Goal: Task Accomplishment & Management: Use online tool/utility

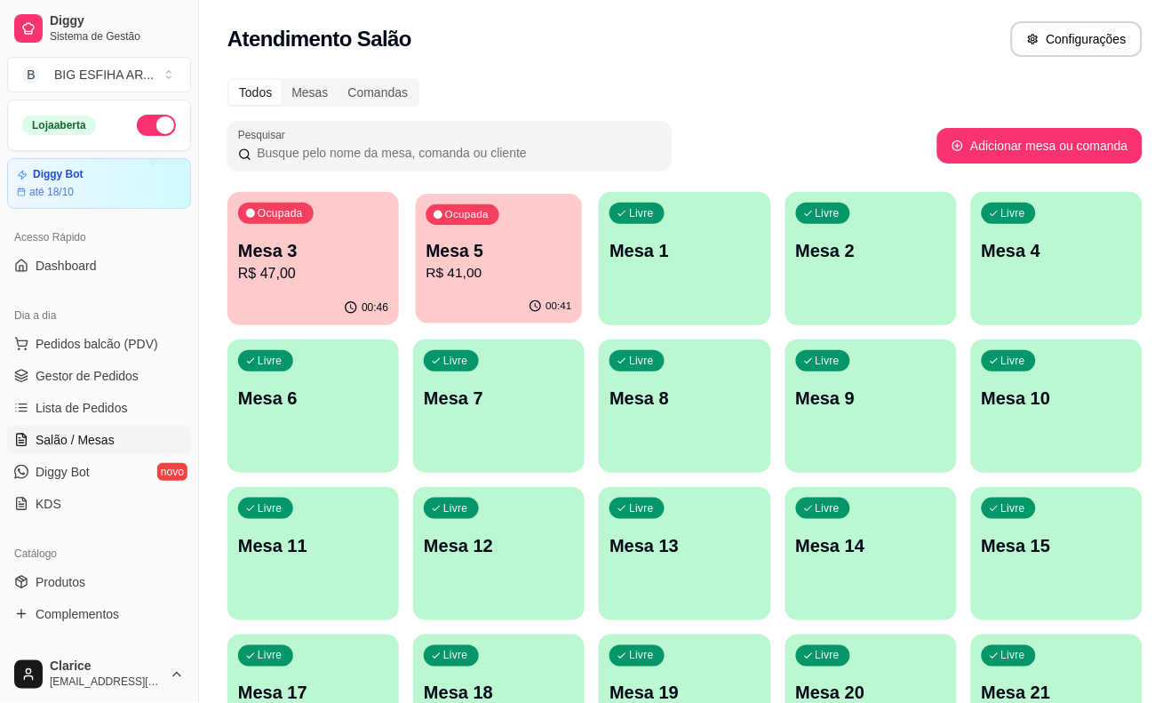
click at [456, 246] on p "Mesa 5" at bounding box center [500, 251] width 146 height 24
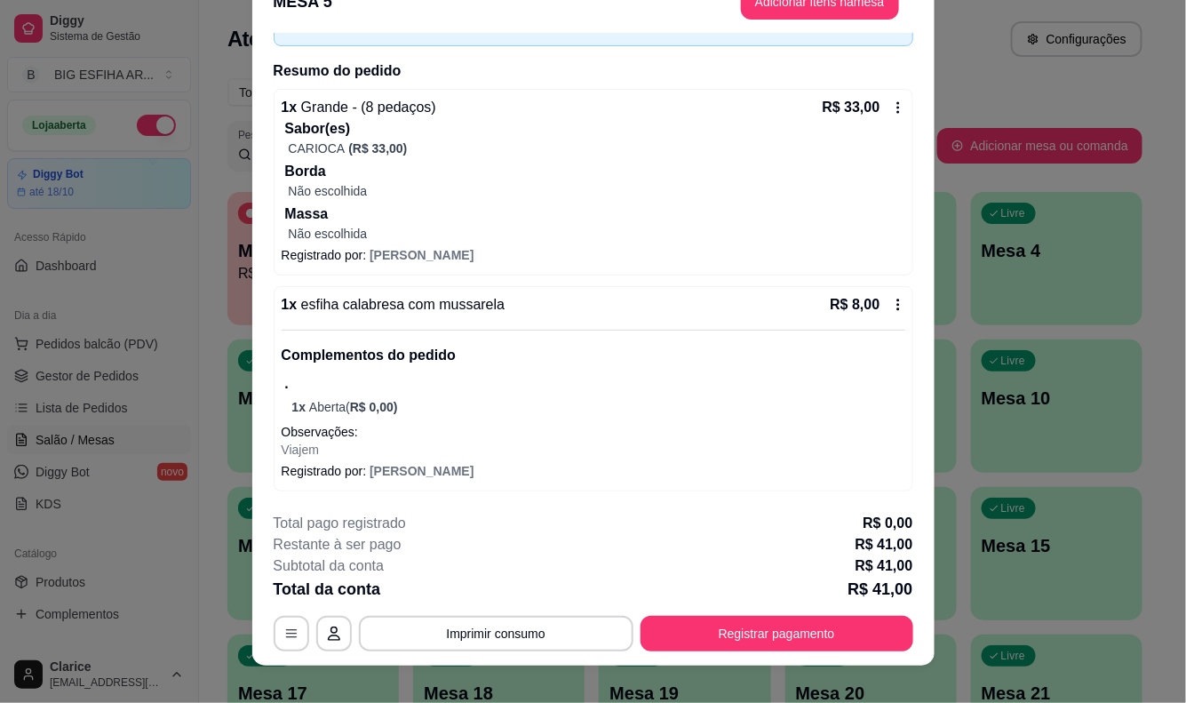
scroll to position [53, 0]
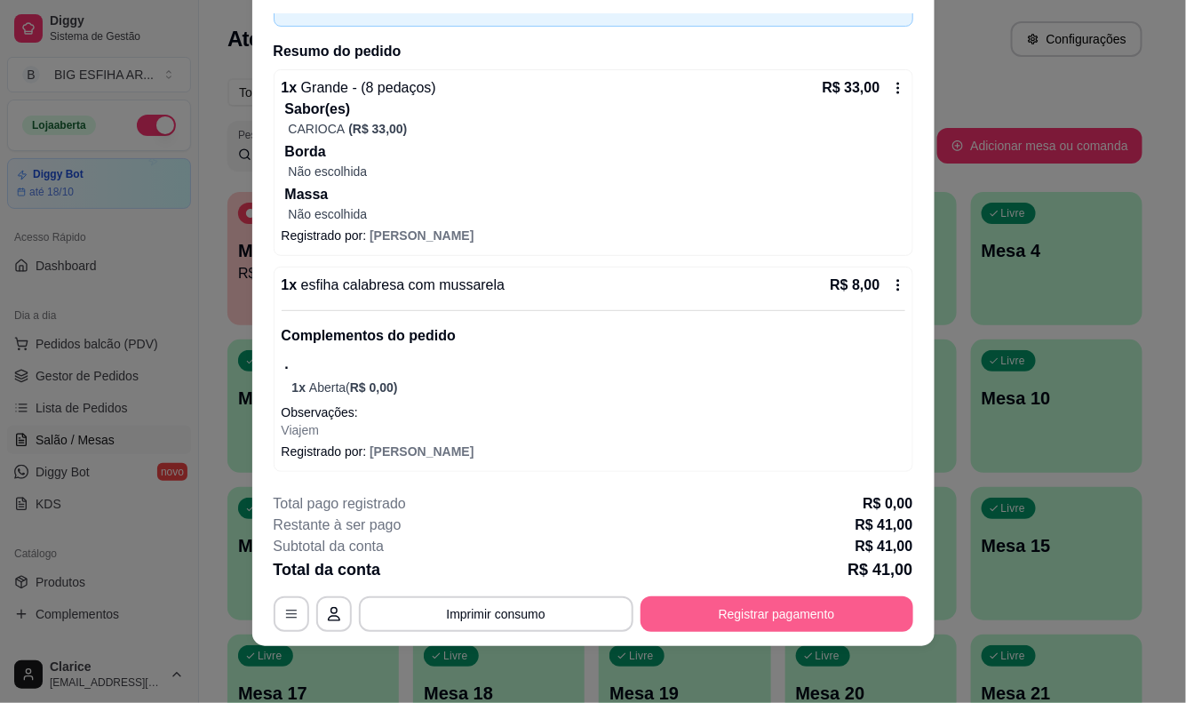
click at [774, 611] on button "Registrar pagamento" at bounding box center [777, 614] width 273 height 36
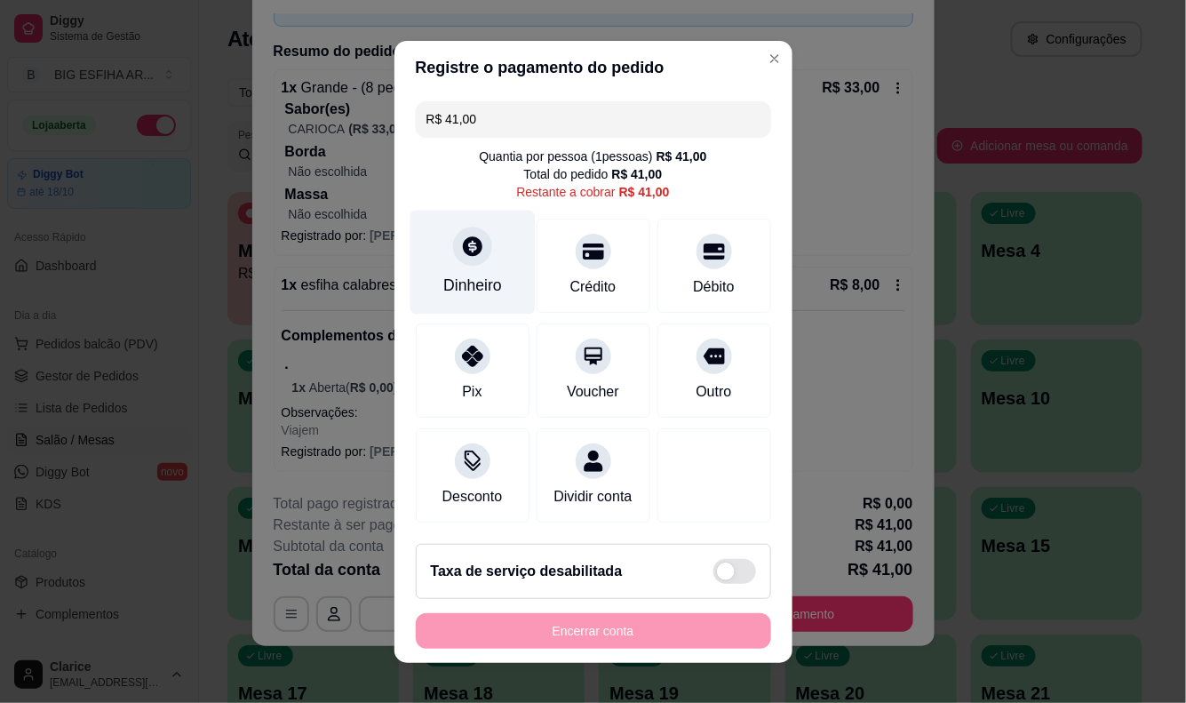
click at [483, 274] on div "Dinheiro" at bounding box center [472, 285] width 59 height 23
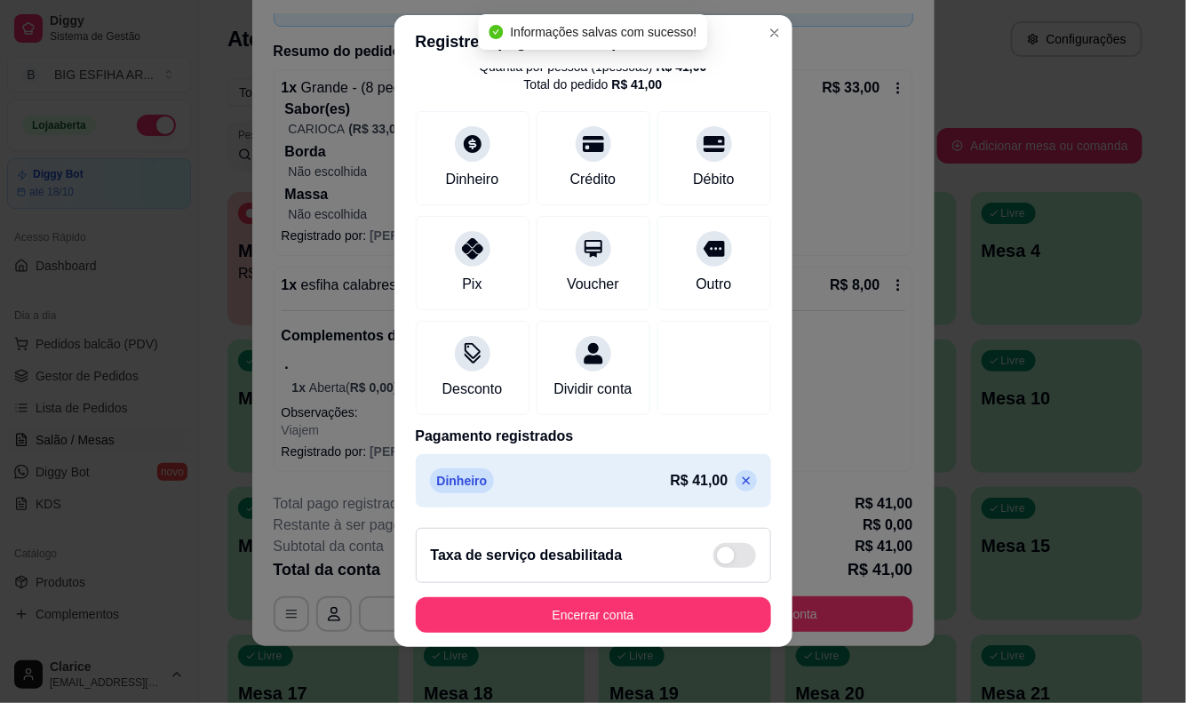
scroll to position [21, 0]
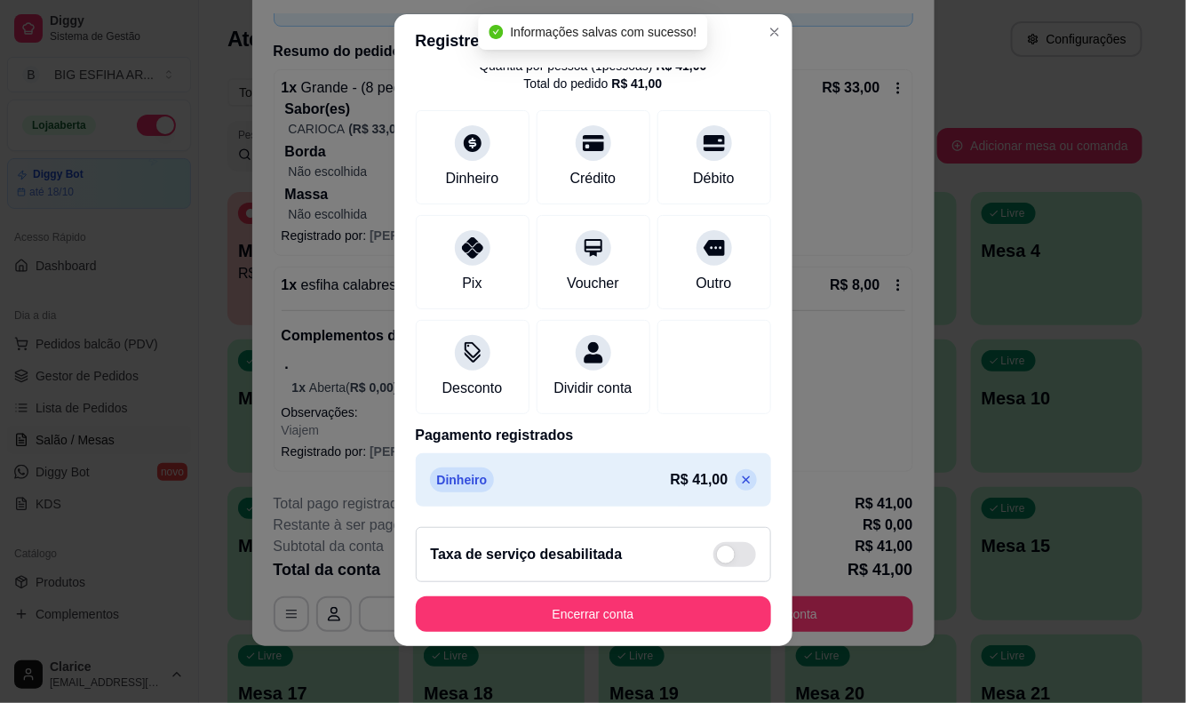
click at [739, 473] on icon at bounding box center [746, 480] width 14 height 14
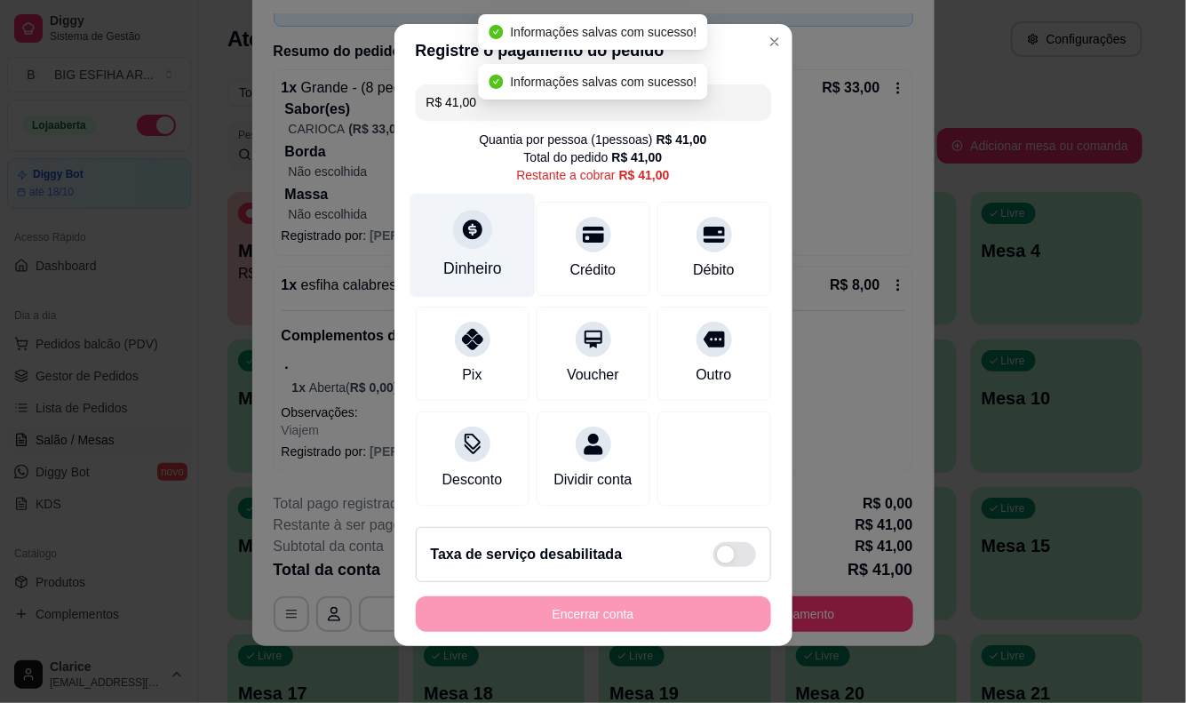
scroll to position [11, 0]
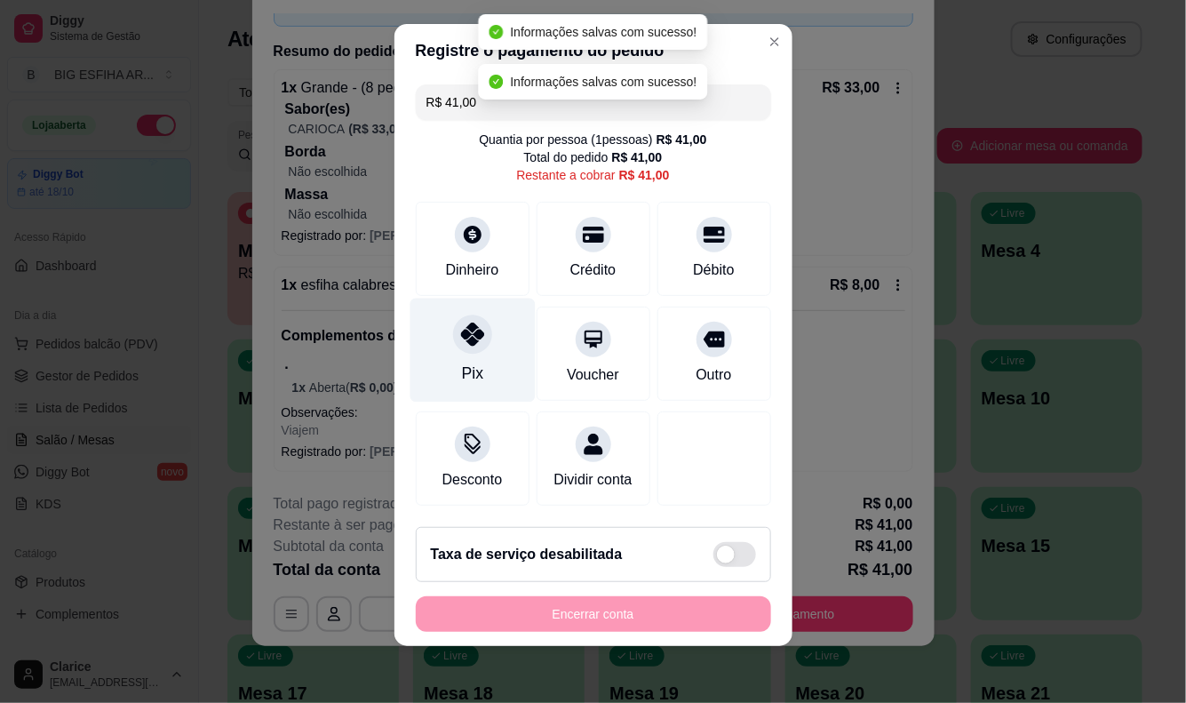
click at [461, 362] on div "Pix" at bounding box center [471, 373] width 21 height 23
type input "R$ 0,00"
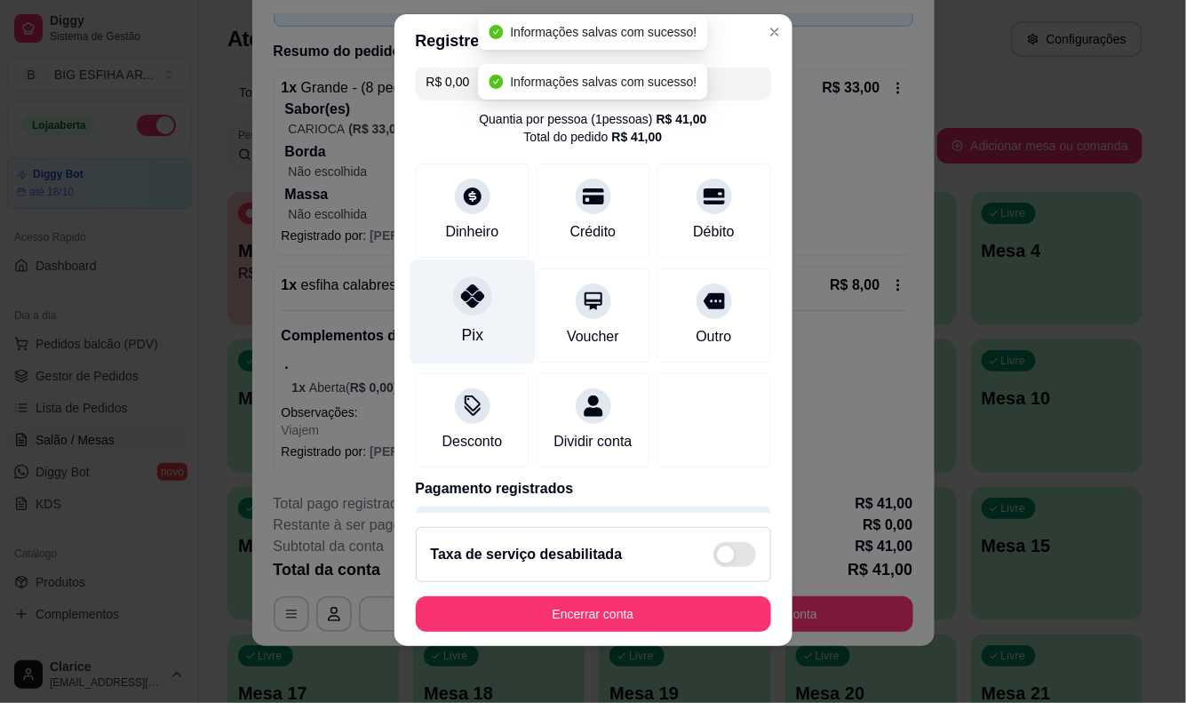
scroll to position [85, 0]
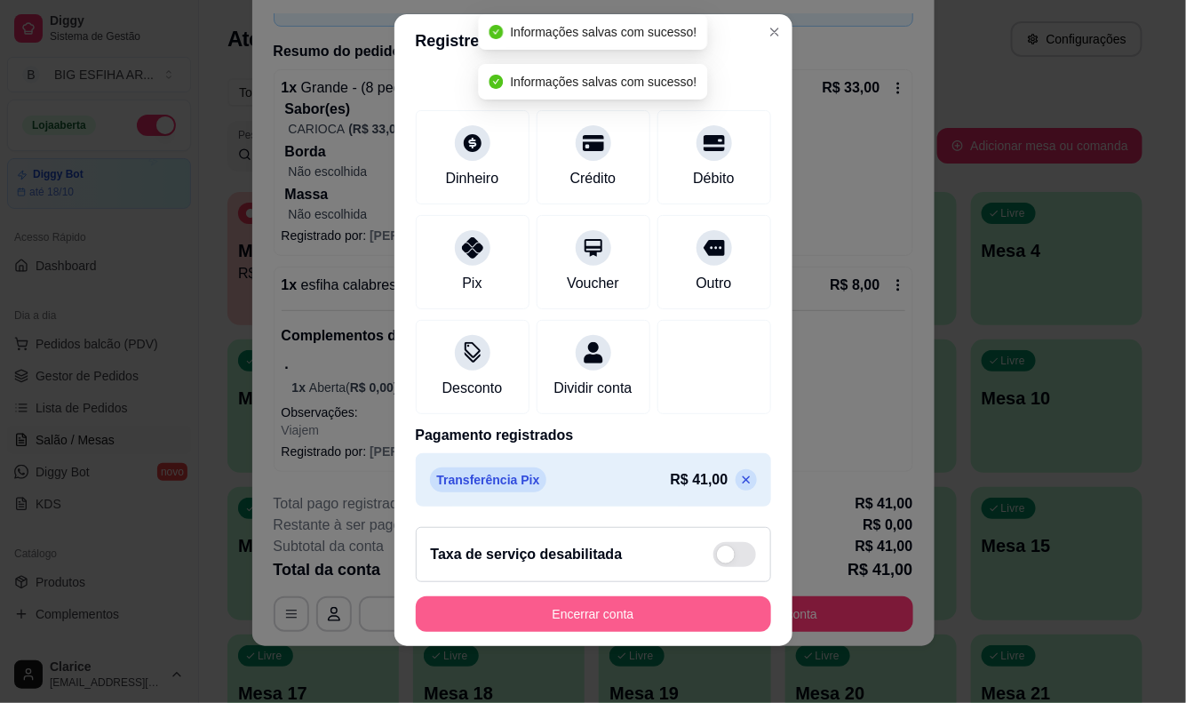
click at [511, 606] on button "Encerrar conta" at bounding box center [594, 614] width 356 height 36
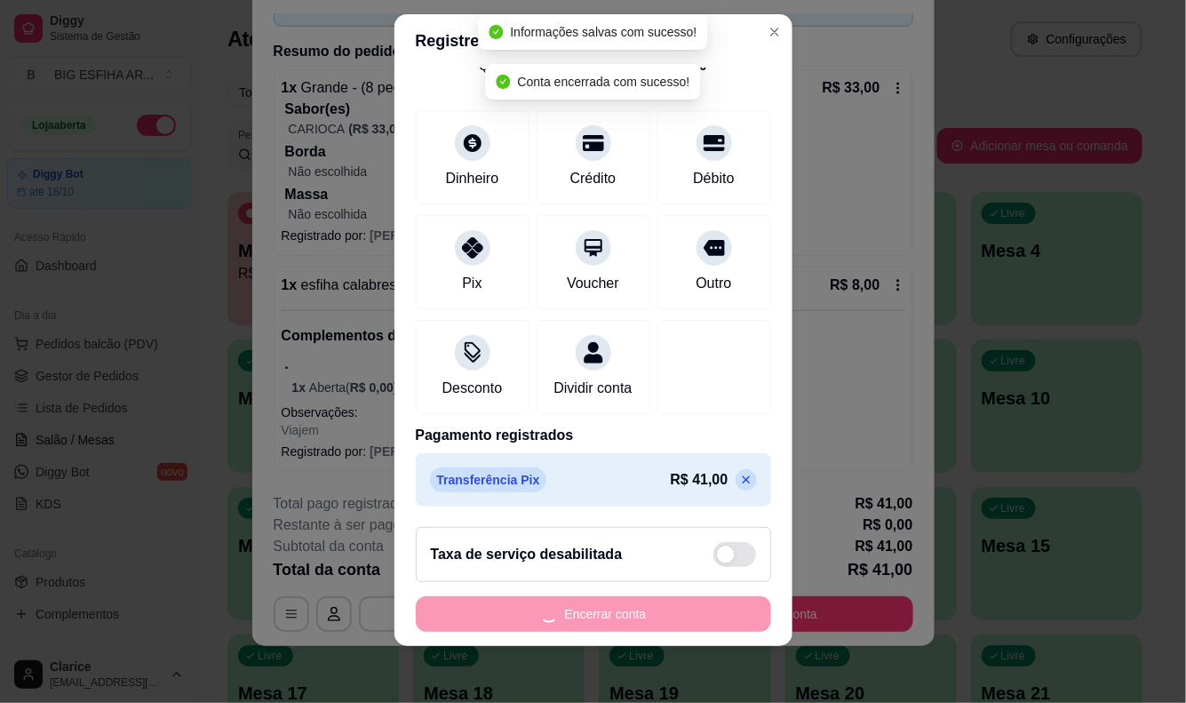
scroll to position [0, 0]
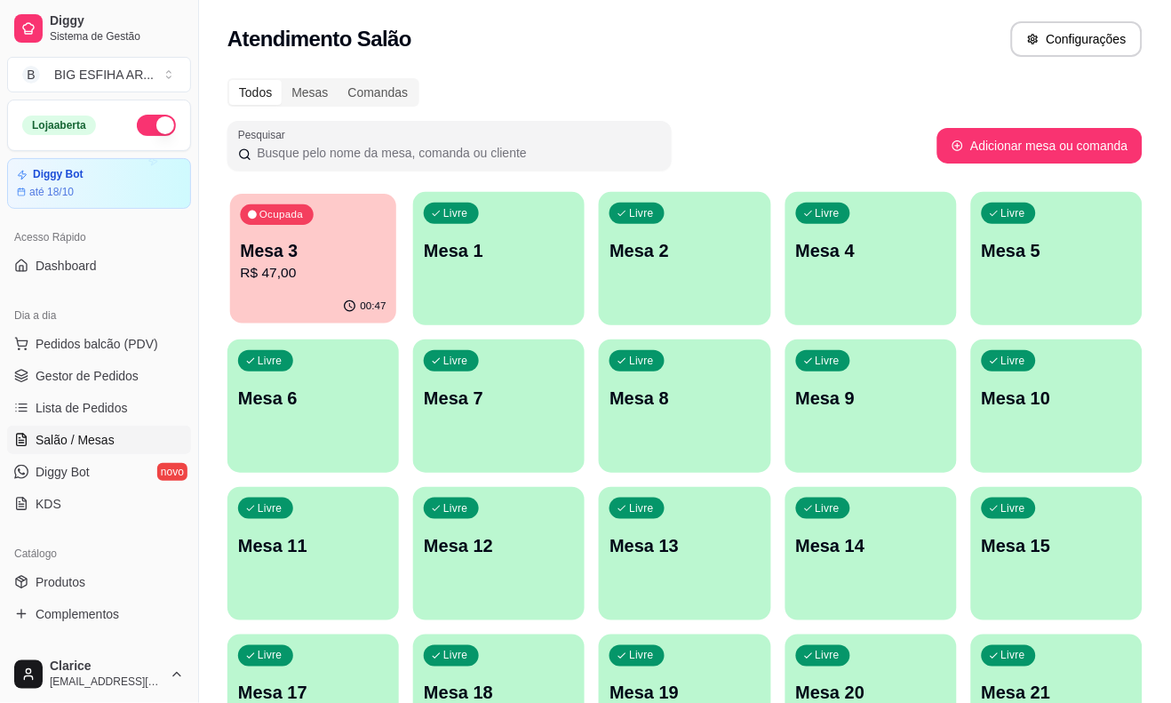
click at [326, 271] on p "R$ 47,00" at bounding box center [314, 273] width 146 height 20
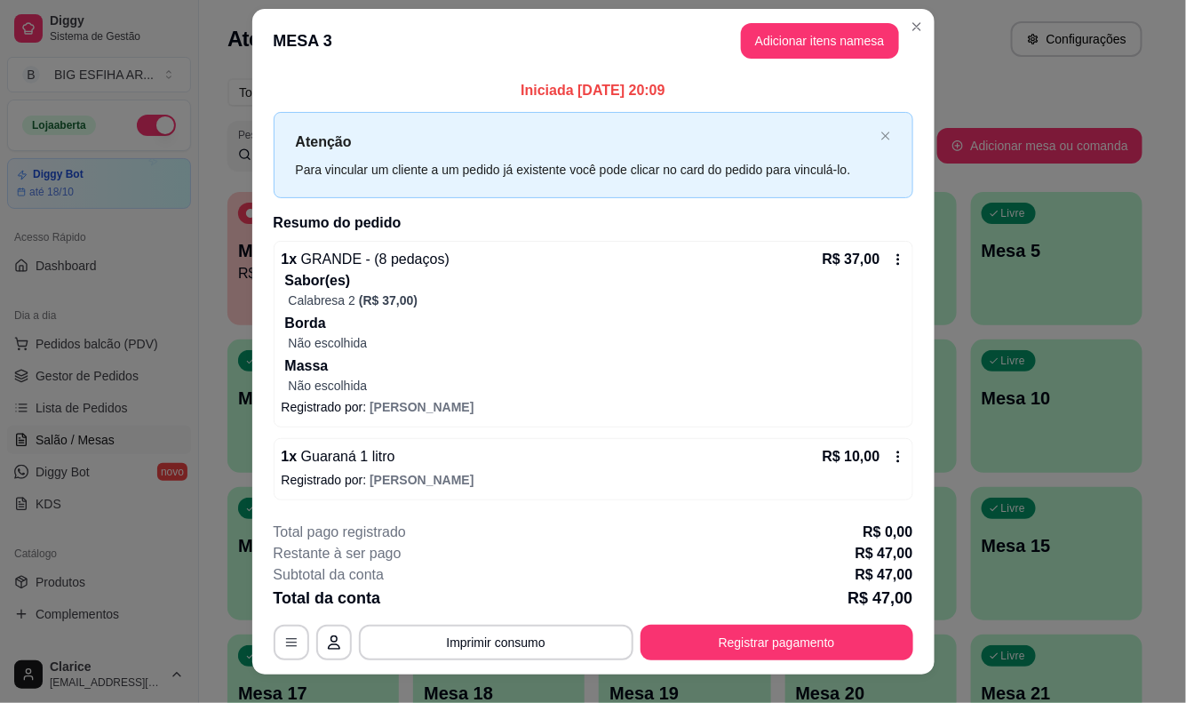
scroll to position [38, 0]
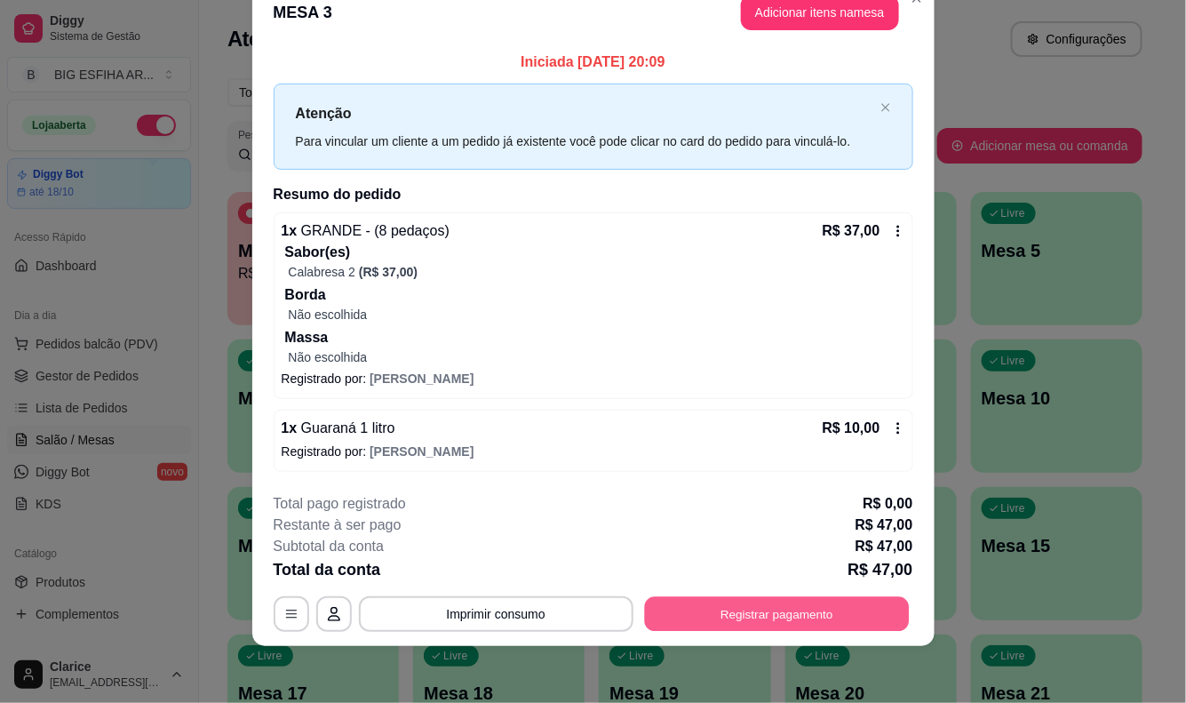
click at [769, 603] on button "Registrar pagamento" at bounding box center [776, 614] width 265 height 35
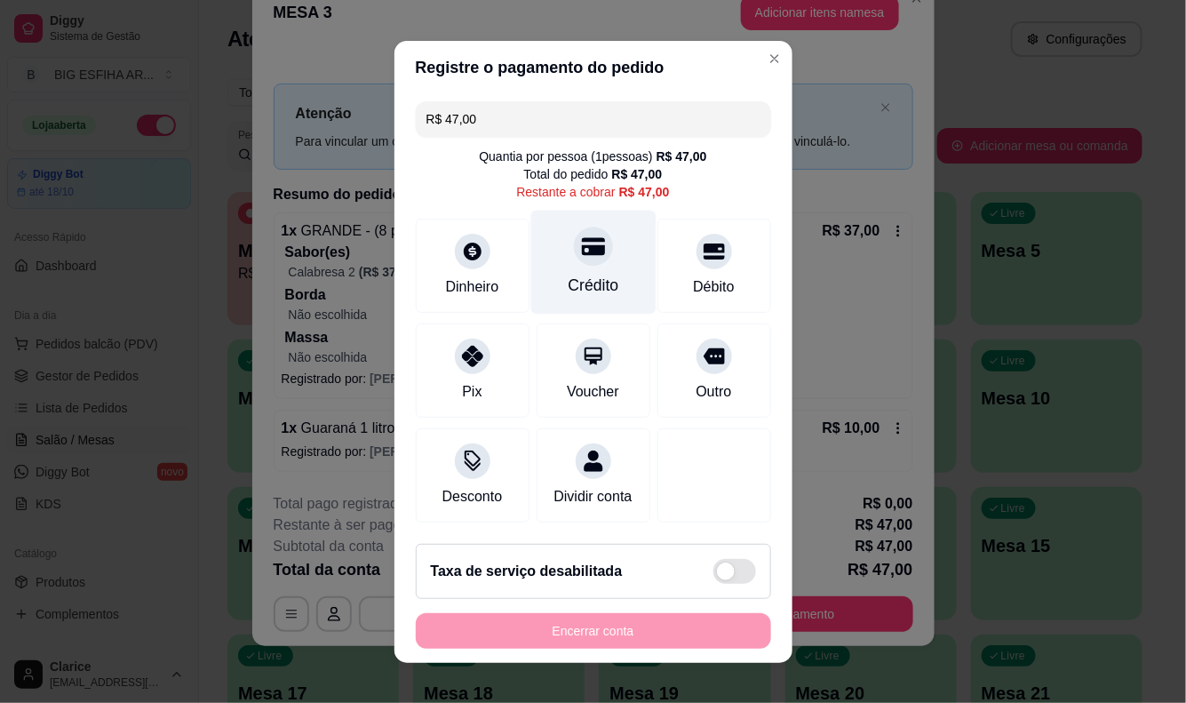
click at [581, 237] on icon at bounding box center [592, 246] width 23 height 18
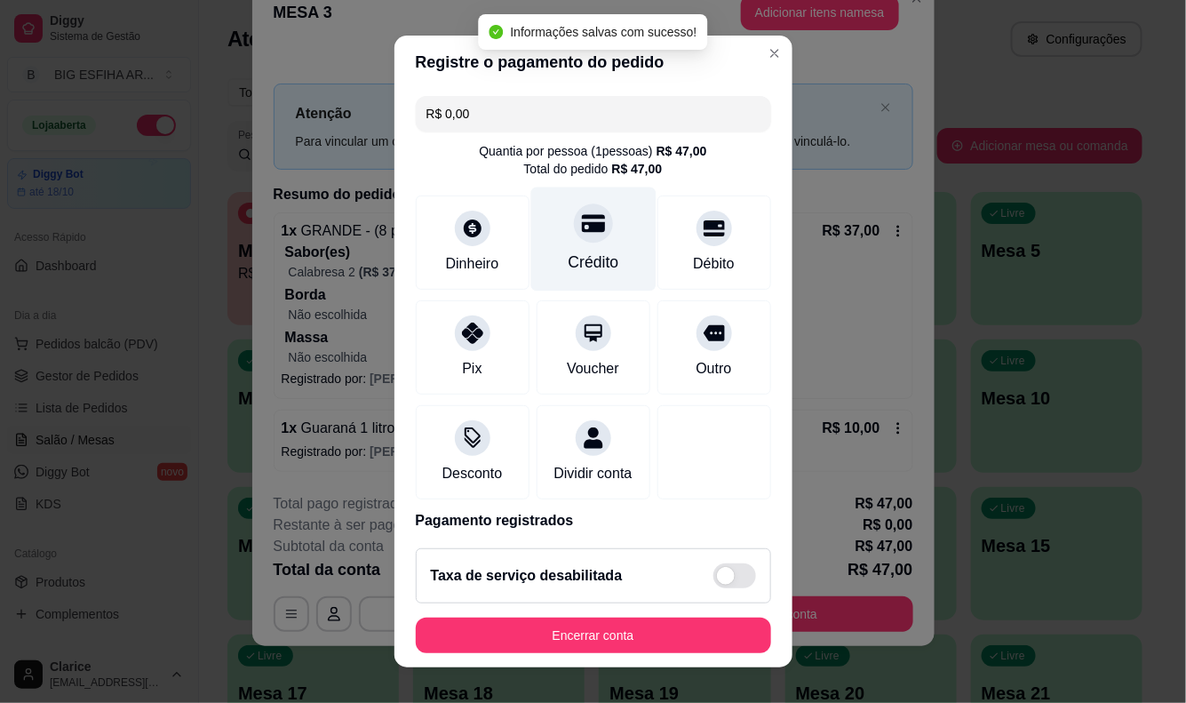
type input "R$ 0,00"
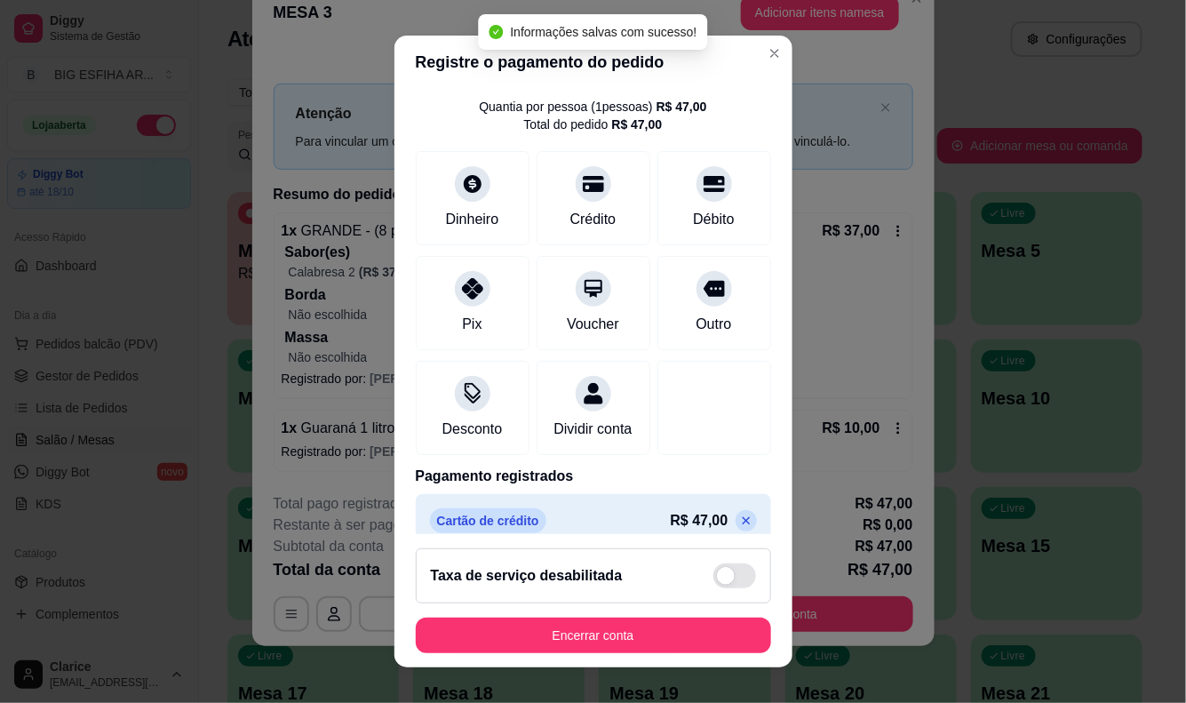
scroll to position [85, 0]
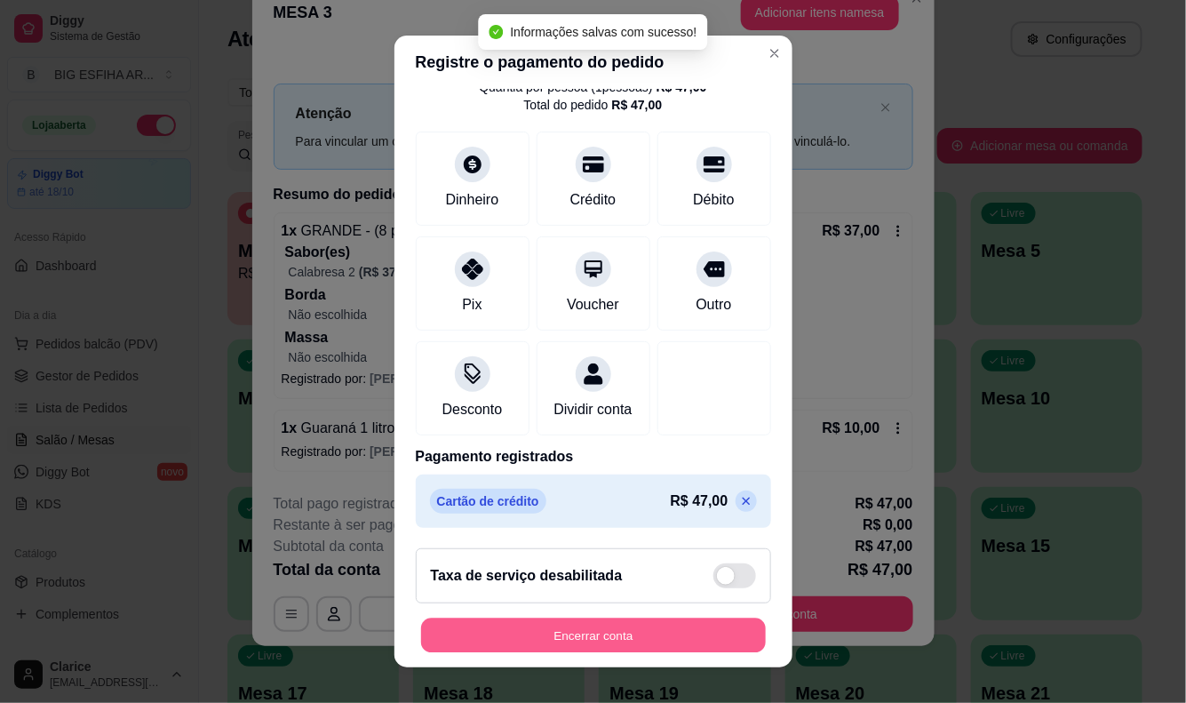
click at [469, 631] on button "Encerrar conta" at bounding box center [593, 636] width 345 height 35
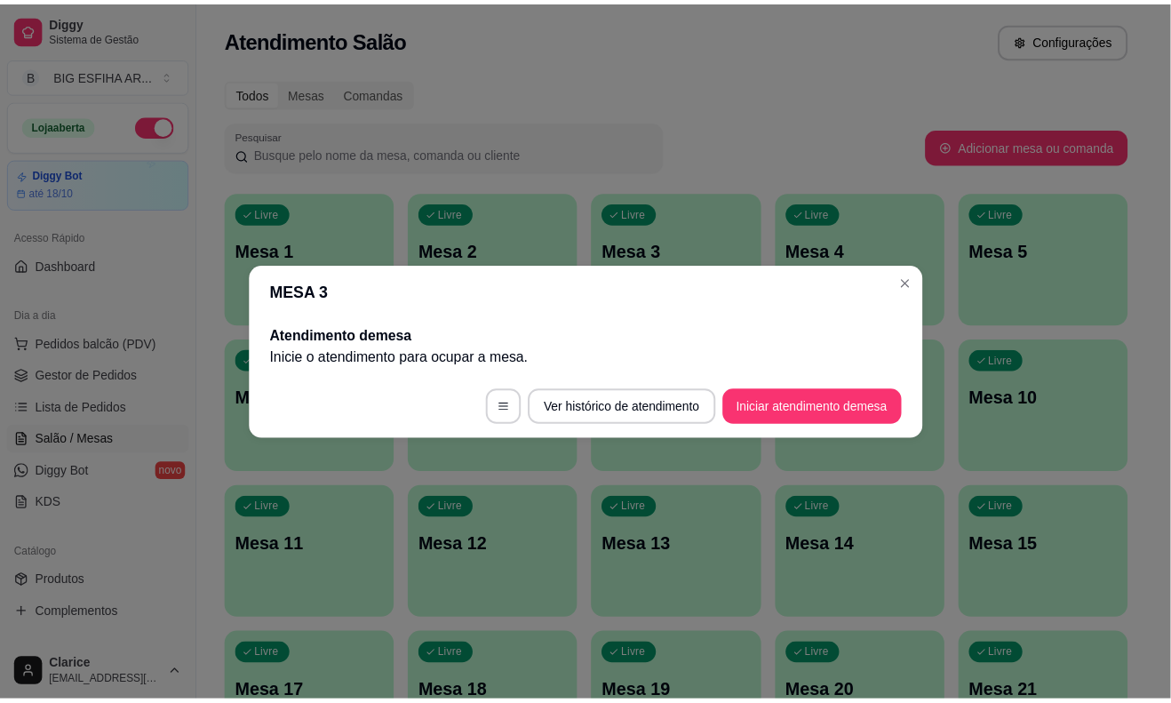
scroll to position [0, 0]
